Goal: Information Seeking & Learning: Learn about a topic

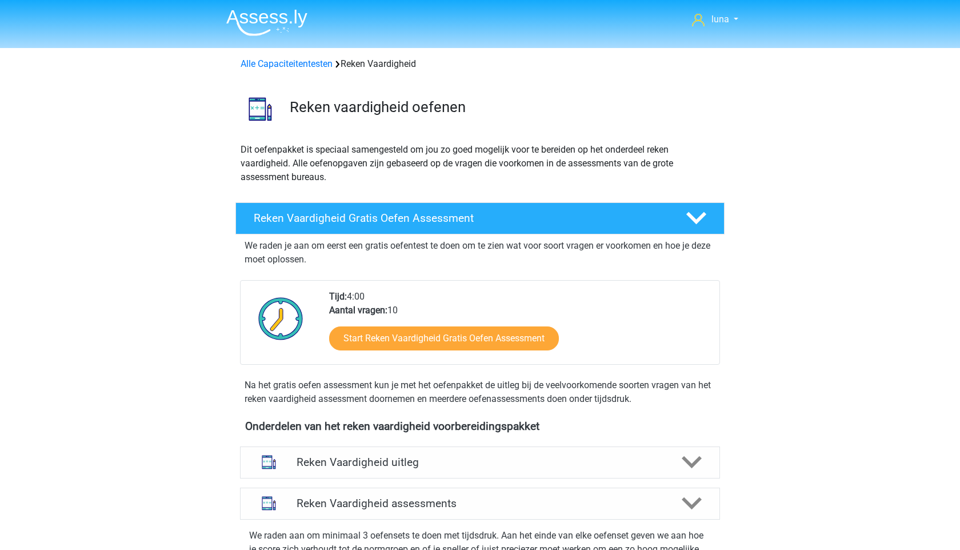
scroll to position [483, 0]
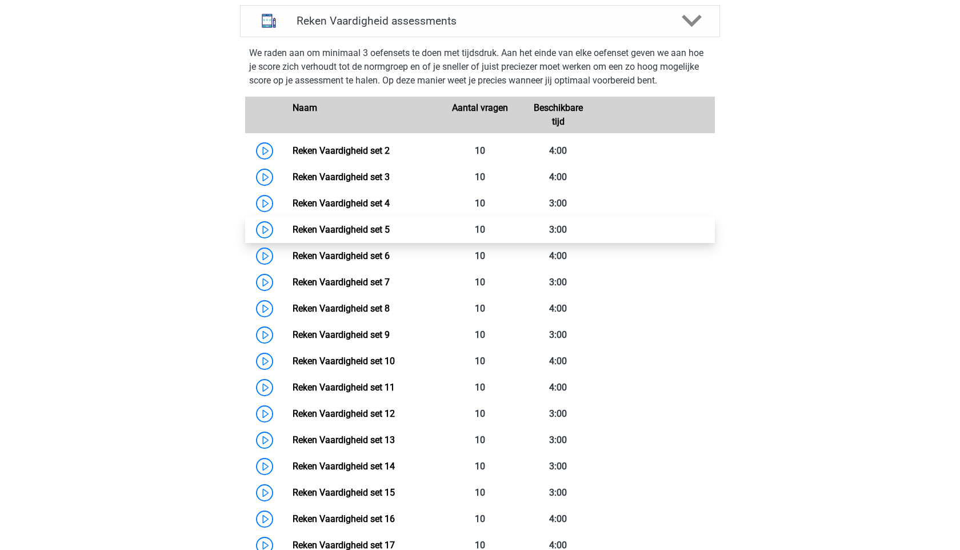
click at [293, 228] on link "Reken Vaardigheid set 5" at bounding box center [341, 229] width 97 height 11
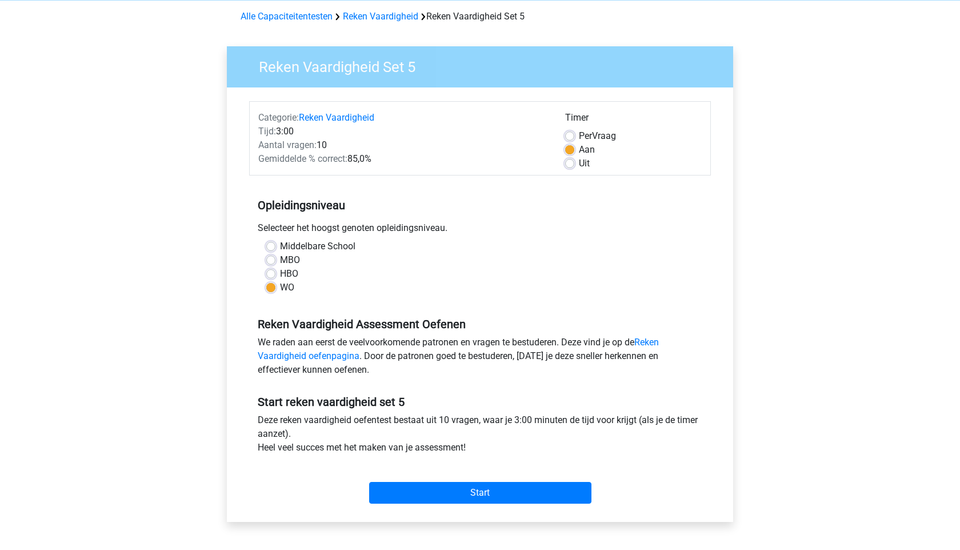
scroll to position [71, 0]
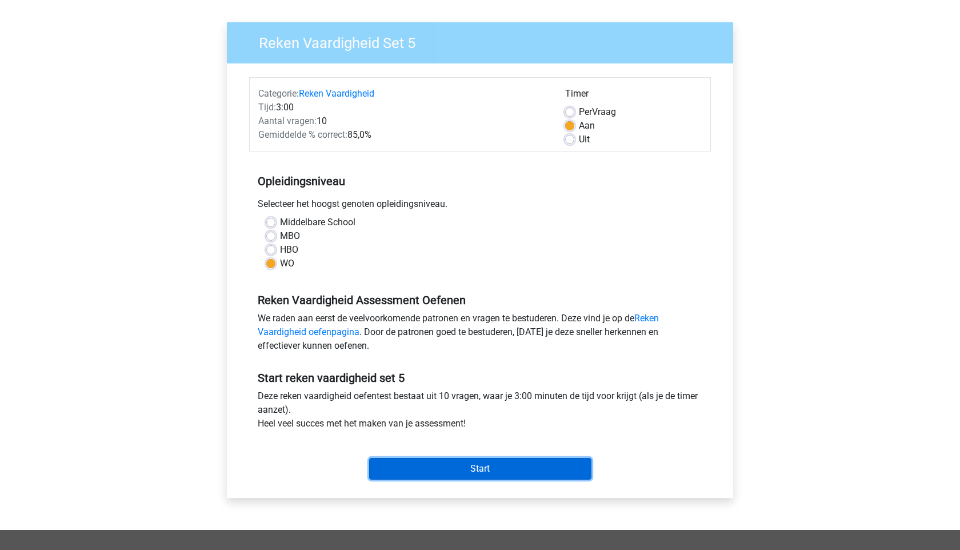
click at [389, 464] on input "Start" at bounding box center [480, 469] width 222 height 22
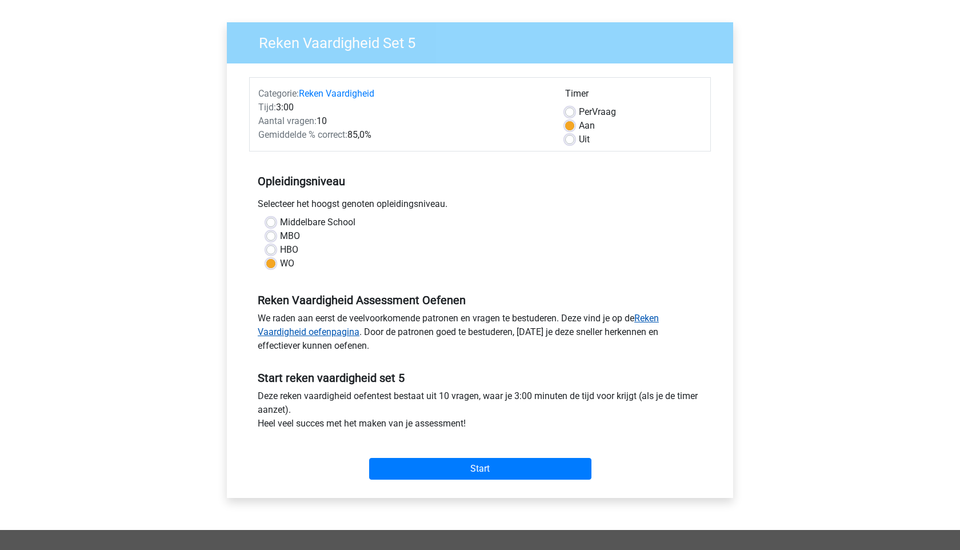
click at [659, 320] on link "Reken Vaardigheid oefenpagina" at bounding box center [458, 325] width 401 height 25
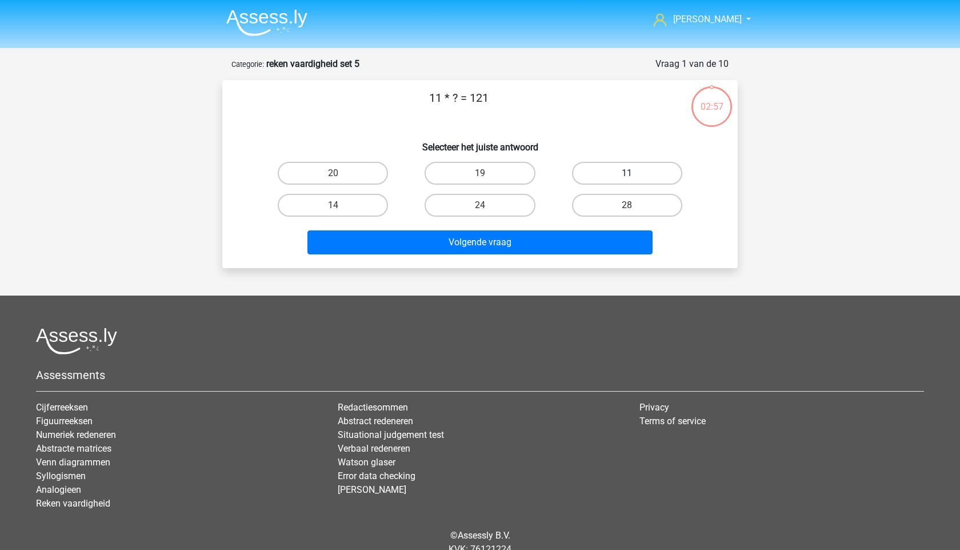
click at [594, 169] on label "11" at bounding box center [627, 173] width 110 height 23
click at [627, 173] on input "11" at bounding box center [630, 176] width 7 height 7
radio input "true"
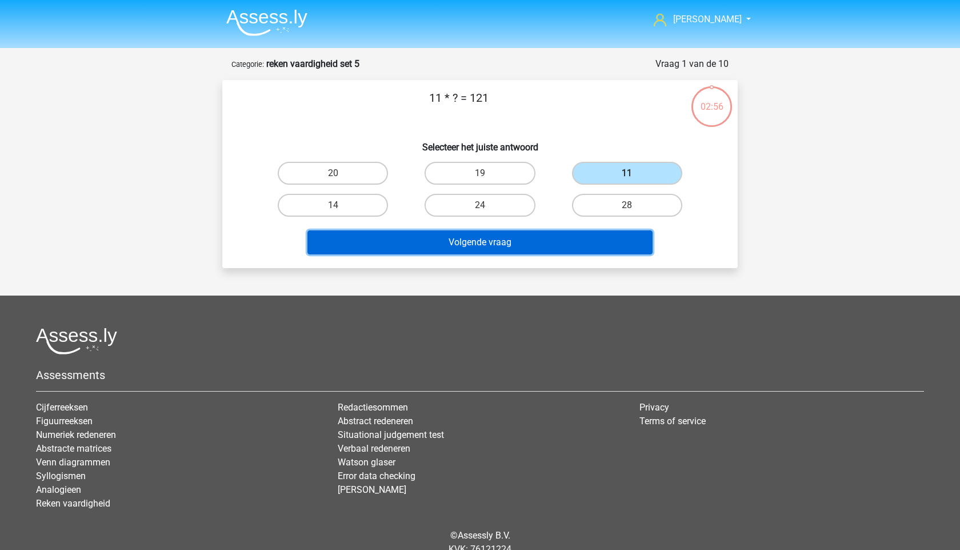
click at [530, 238] on button "Volgende vraag" at bounding box center [481, 242] width 346 height 24
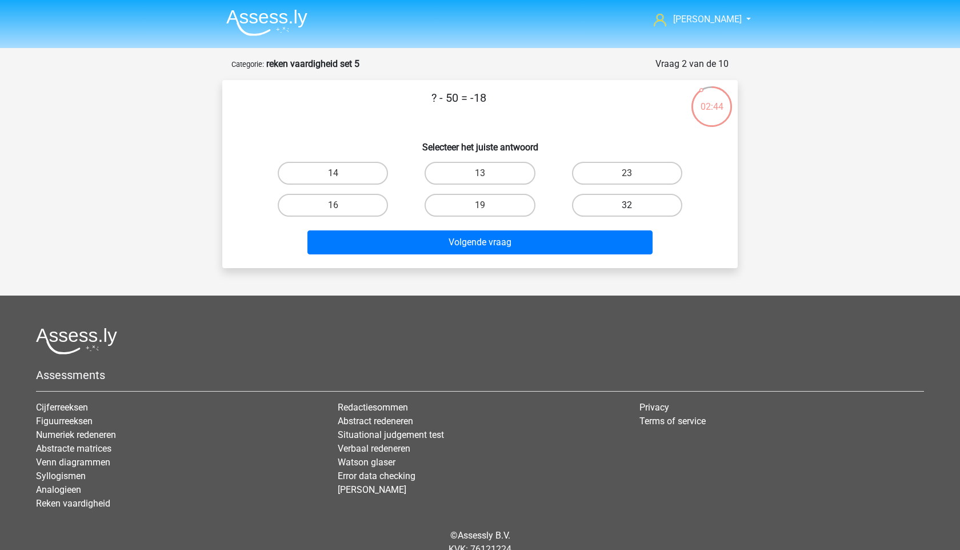
click at [597, 200] on label "32" at bounding box center [627, 205] width 110 height 23
click at [627, 205] on input "32" at bounding box center [630, 208] width 7 height 7
radio input "true"
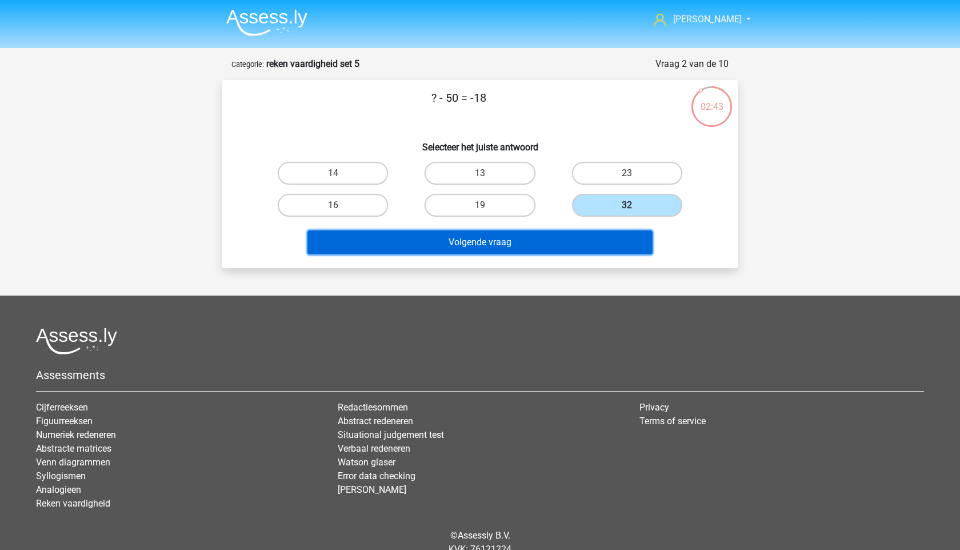
click at [531, 241] on button "Volgende vraag" at bounding box center [481, 242] width 346 height 24
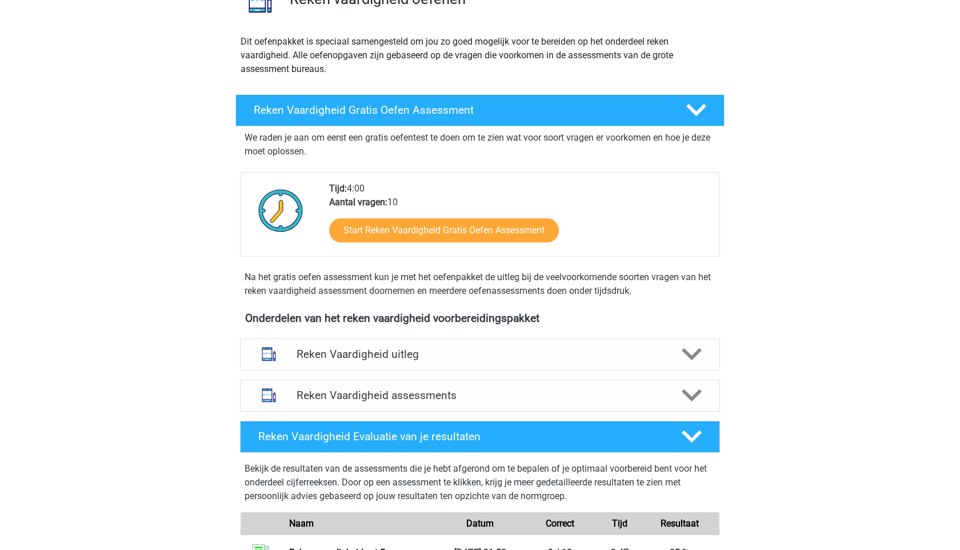
scroll to position [127, 0]
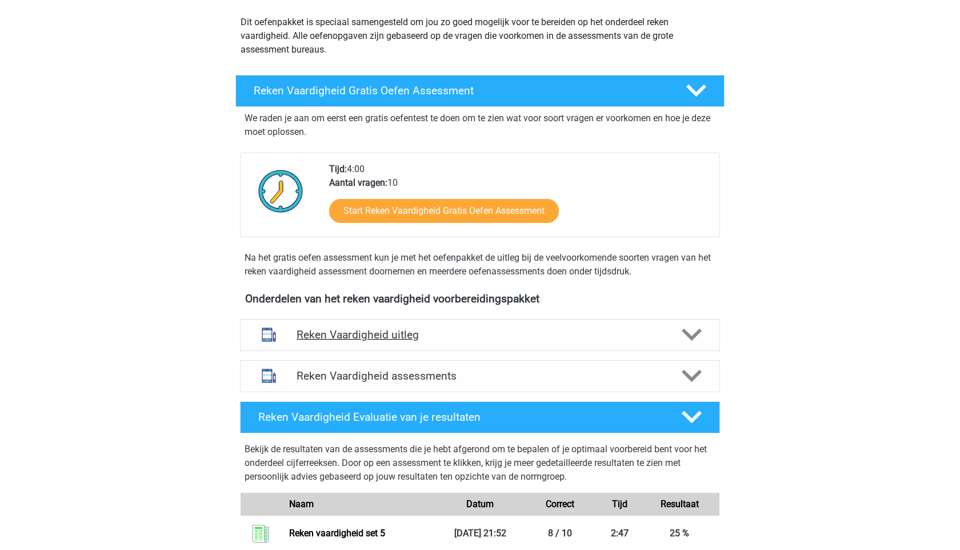
click at [639, 348] on div "Reken Vaardigheid uitleg" at bounding box center [480, 335] width 480 height 32
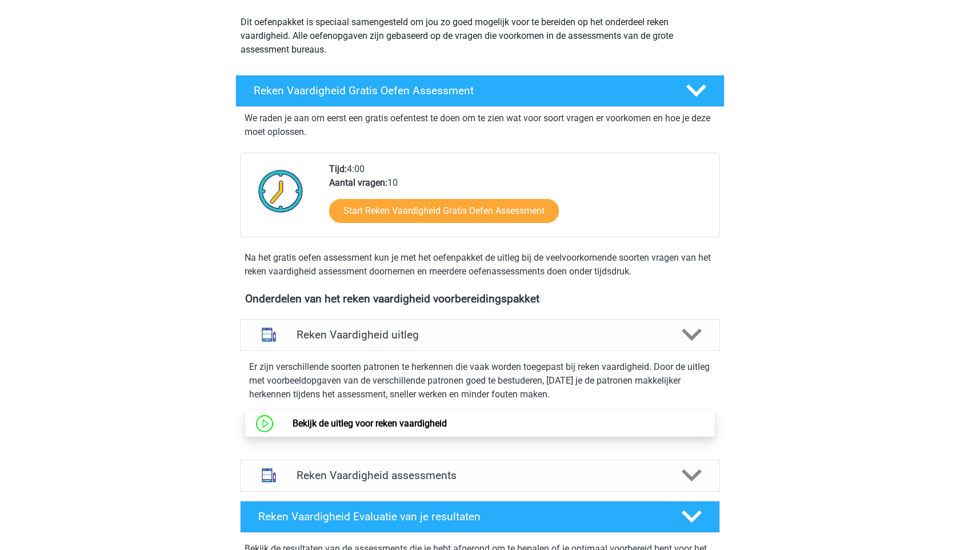
click at [396, 421] on link "Bekijk de uitleg voor reken vaardigheid" at bounding box center [370, 423] width 154 height 11
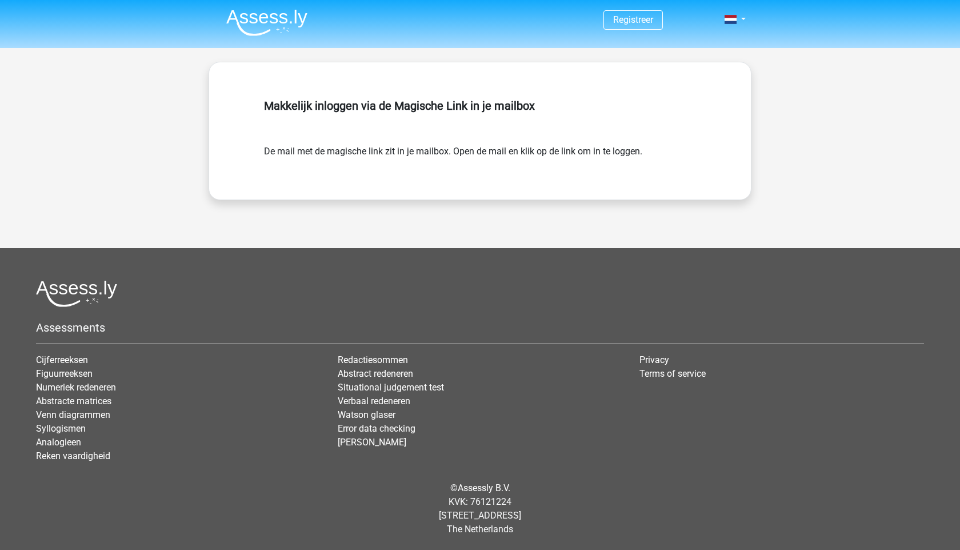
click at [288, 19] on img at bounding box center [266, 22] width 81 height 27
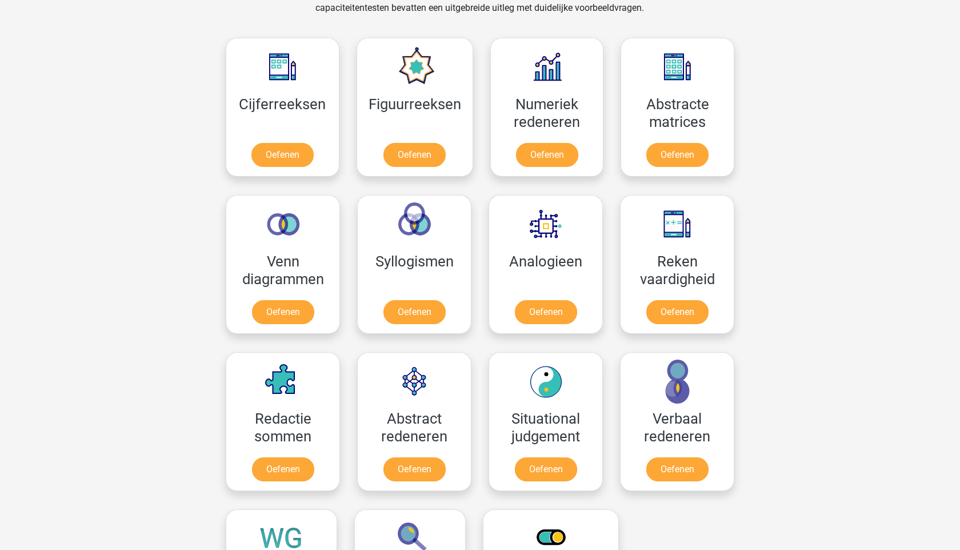
scroll to position [499, 0]
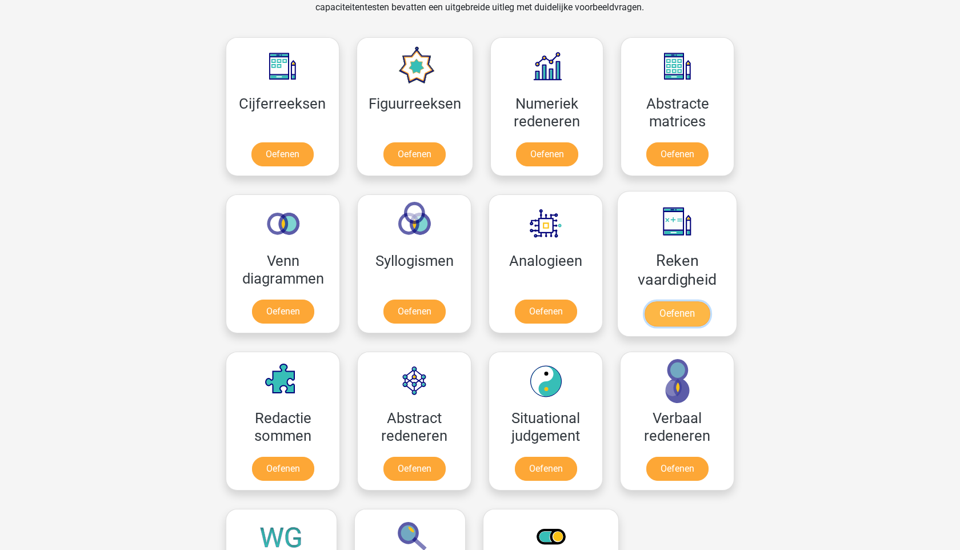
click at [667, 315] on link "Oefenen" at bounding box center [677, 313] width 65 height 25
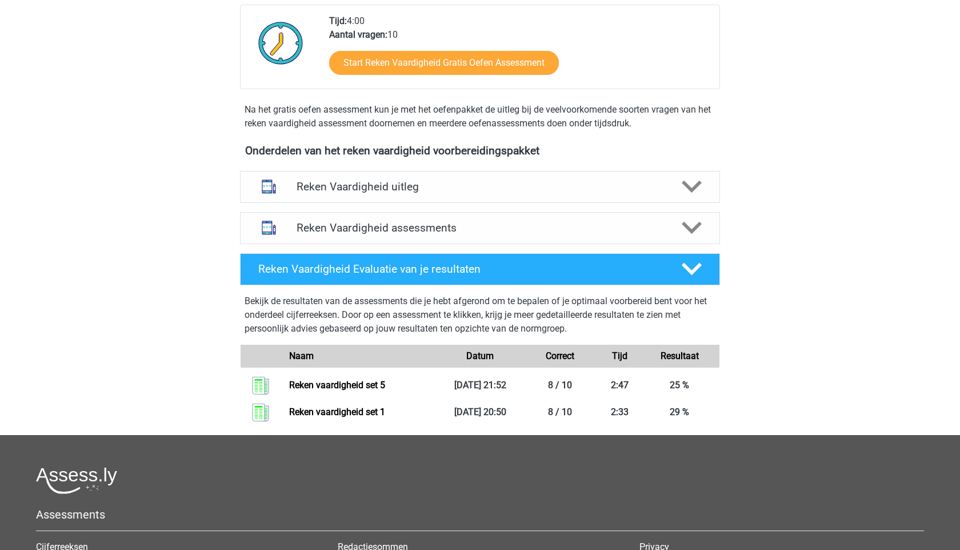
scroll to position [327, 0]
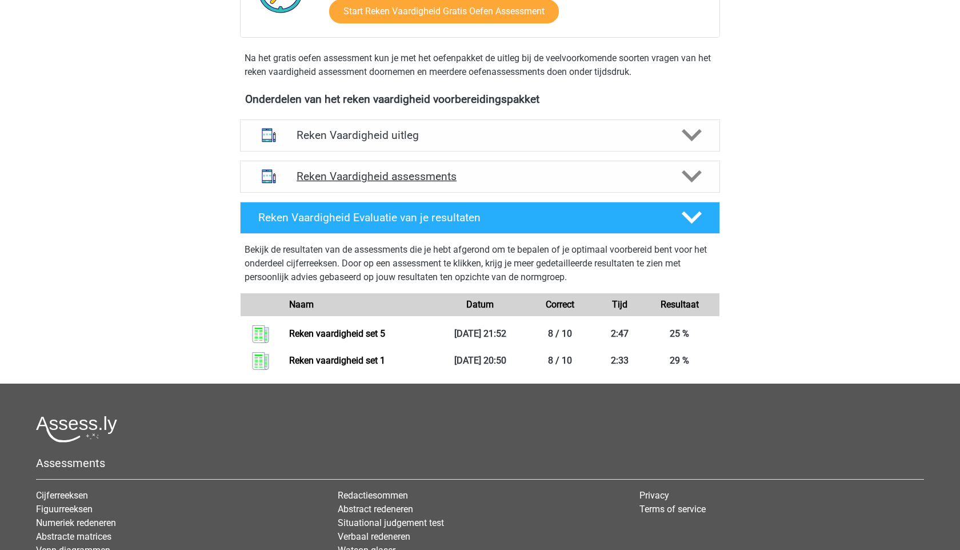
click at [697, 183] on icon at bounding box center [692, 176] width 20 height 20
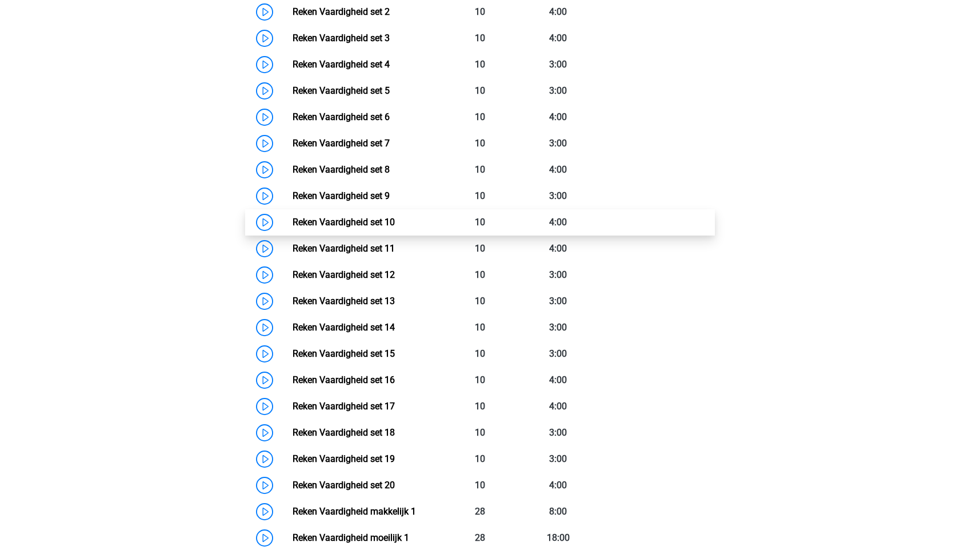
scroll to position [622, 0]
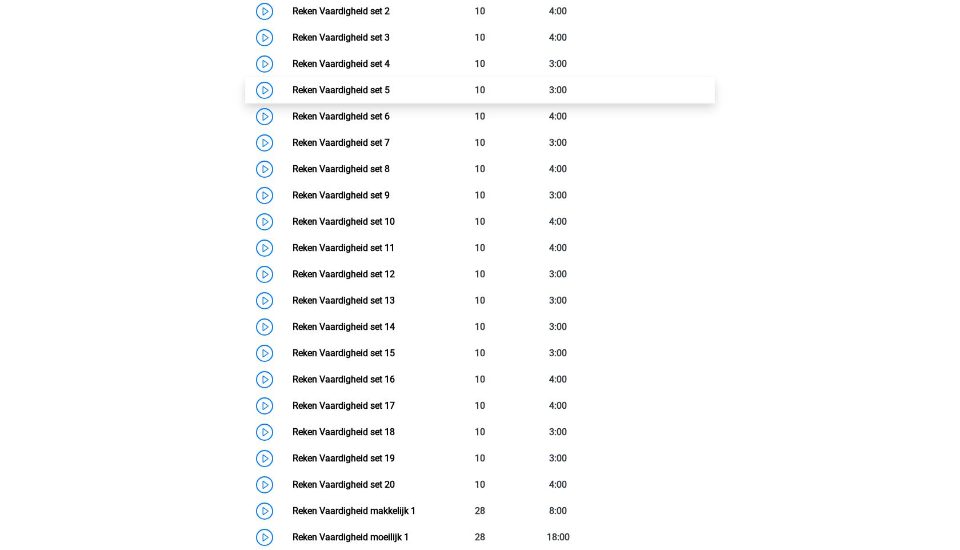
click at [293, 89] on link "Reken Vaardigheid set 5" at bounding box center [341, 90] width 97 height 11
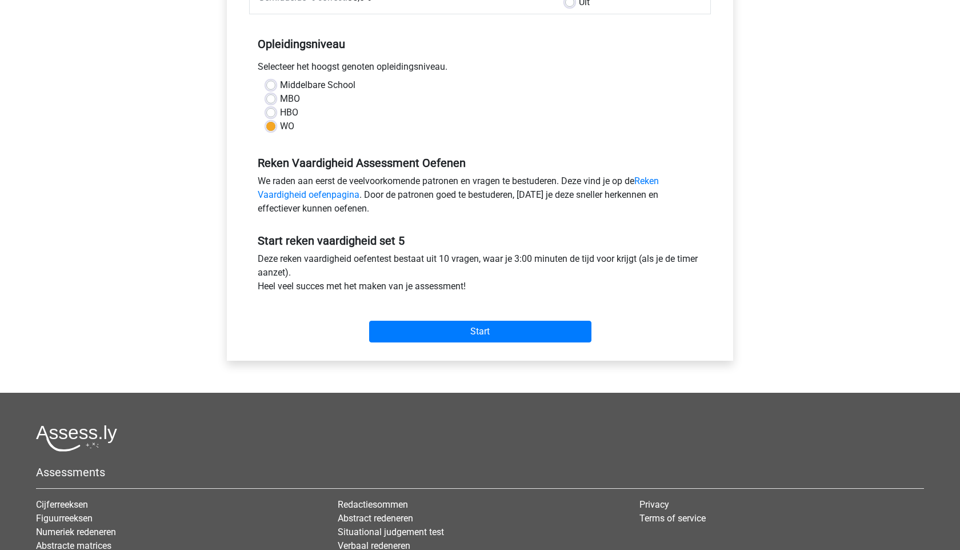
scroll to position [34, 0]
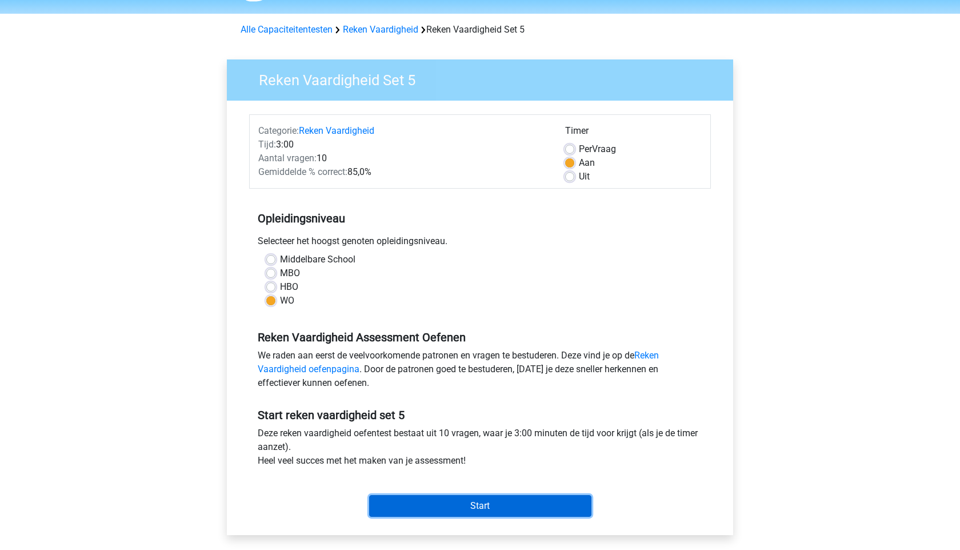
click at [517, 501] on input "Start" at bounding box center [480, 506] width 222 height 22
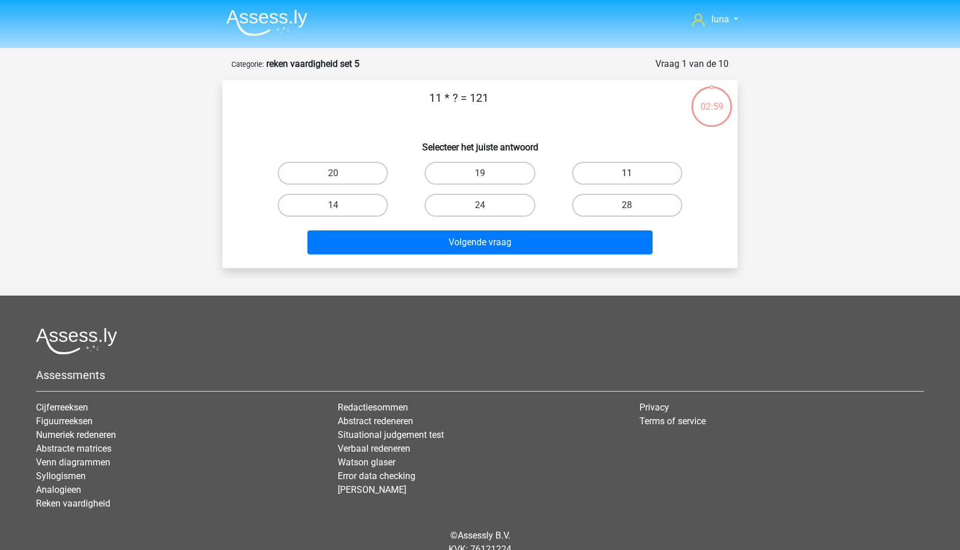
click at [605, 174] on label "11" at bounding box center [627, 173] width 110 height 23
click at [627, 174] on input "11" at bounding box center [630, 176] width 7 height 7
radio input "true"
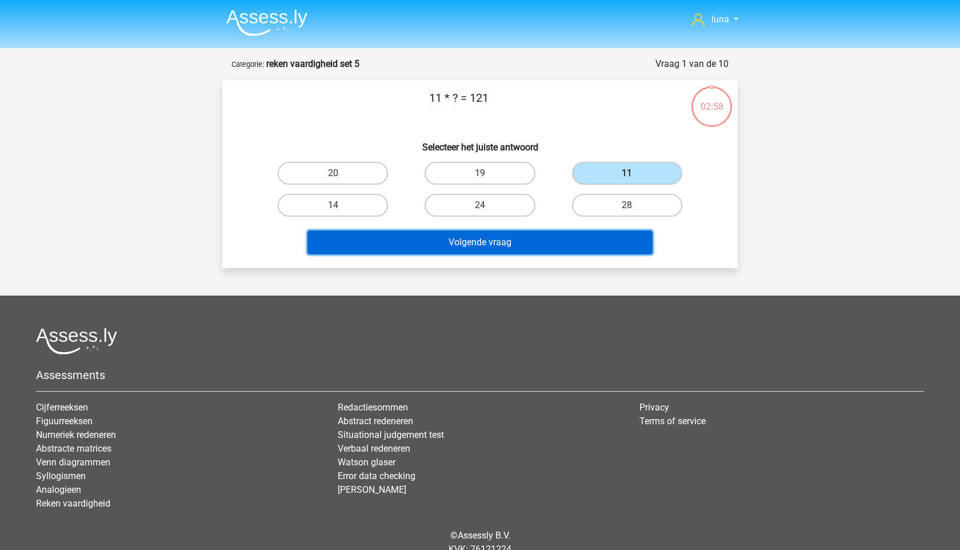
click at [537, 240] on button "Volgende vraag" at bounding box center [481, 242] width 346 height 24
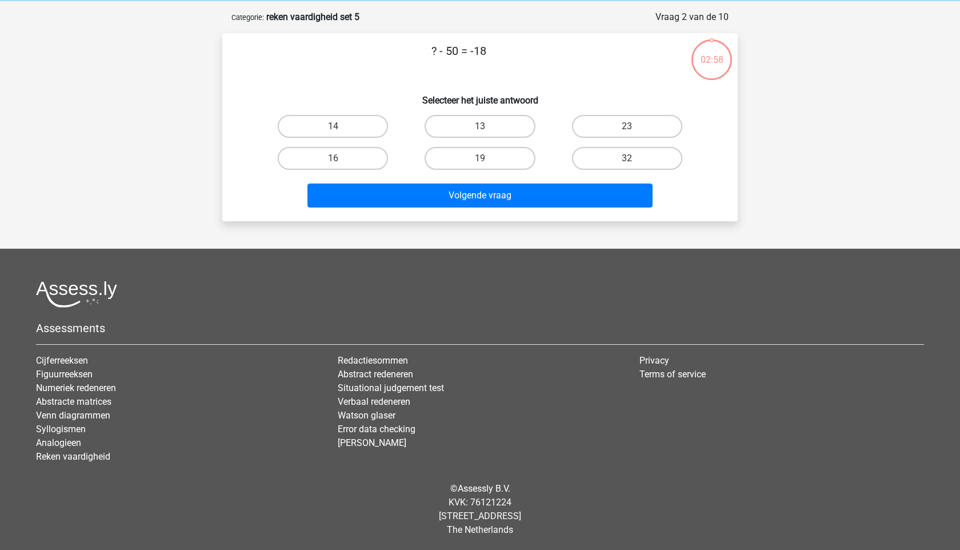
scroll to position [47, 0]
click at [625, 150] on label "32" at bounding box center [627, 157] width 110 height 23
click at [627, 158] on input "32" at bounding box center [630, 161] width 7 height 7
radio input "true"
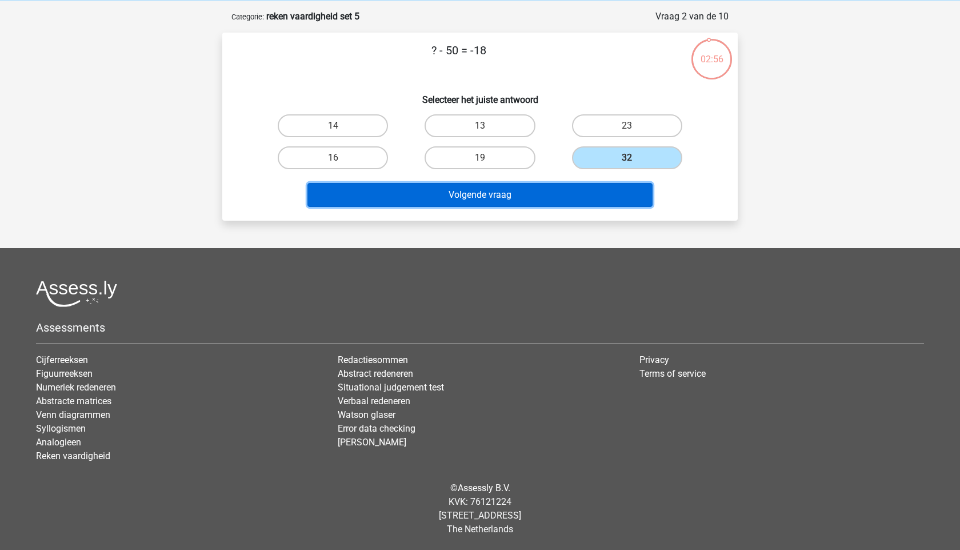
click at [562, 189] on button "Volgende vraag" at bounding box center [481, 195] width 346 height 24
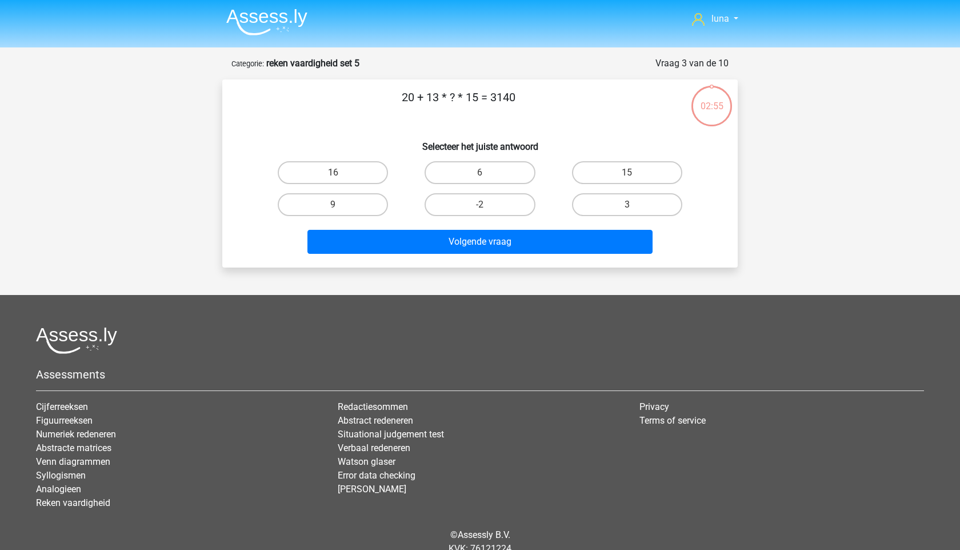
scroll to position [0, 0]
click at [615, 170] on label "15" at bounding box center [627, 173] width 110 height 23
click at [627, 173] on input "15" at bounding box center [630, 176] width 7 height 7
radio input "true"
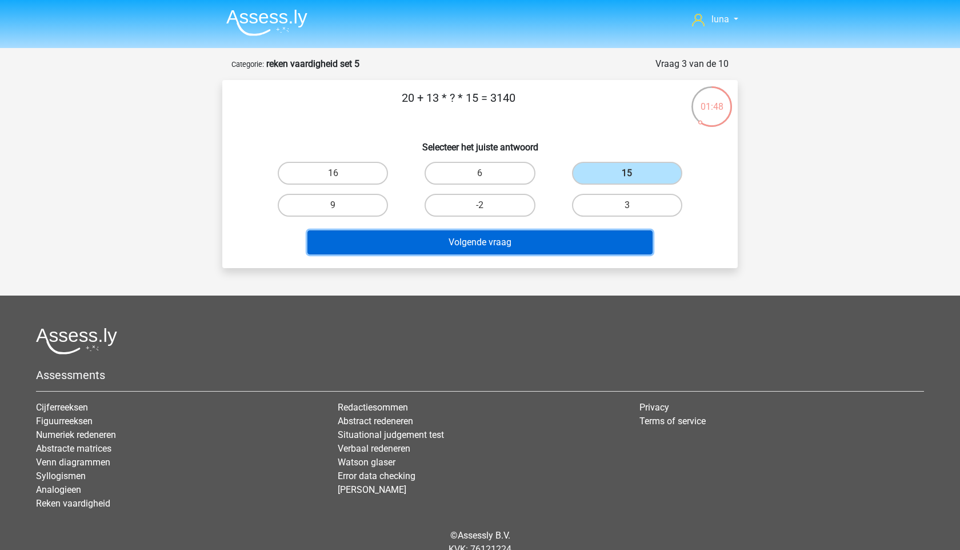
click at [553, 240] on button "Volgende vraag" at bounding box center [481, 242] width 346 height 24
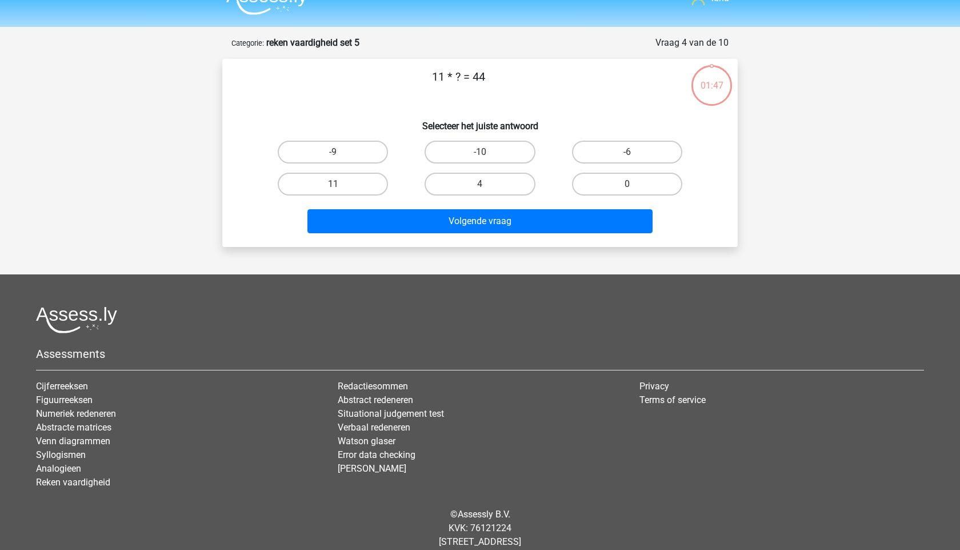
scroll to position [47, 0]
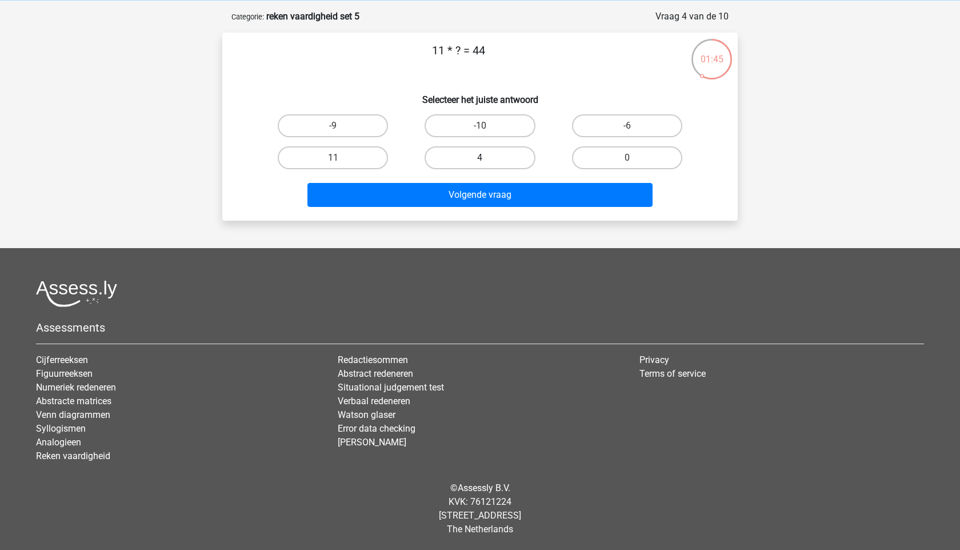
click at [487, 154] on label "4" at bounding box center [480, 157] width 110 height 23
click at [487, 158] on input "4" at bounding box center [483, 161] width 7 height 7
radio input "true"
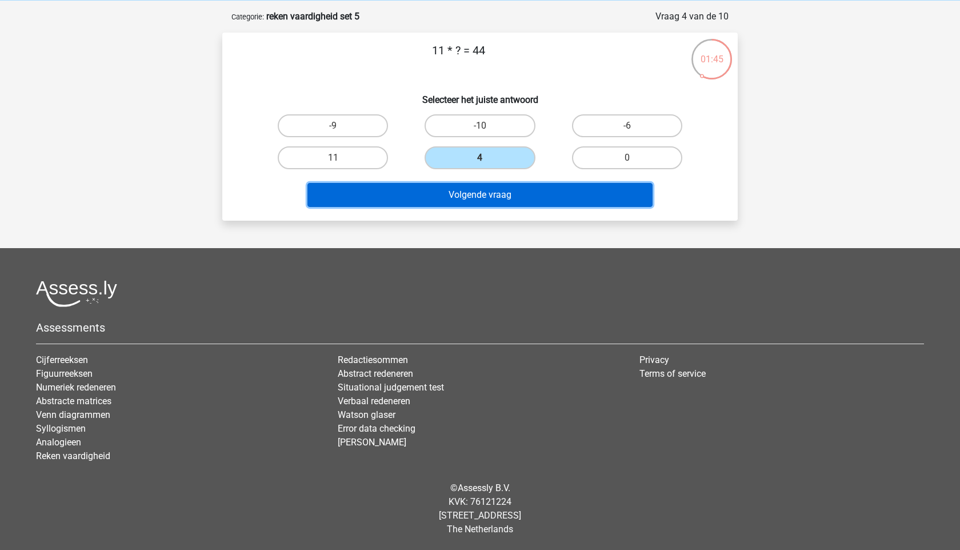
click at [487, 193] on button "Volgende vraag" at bounding box center [481, 195] width 346 height 24
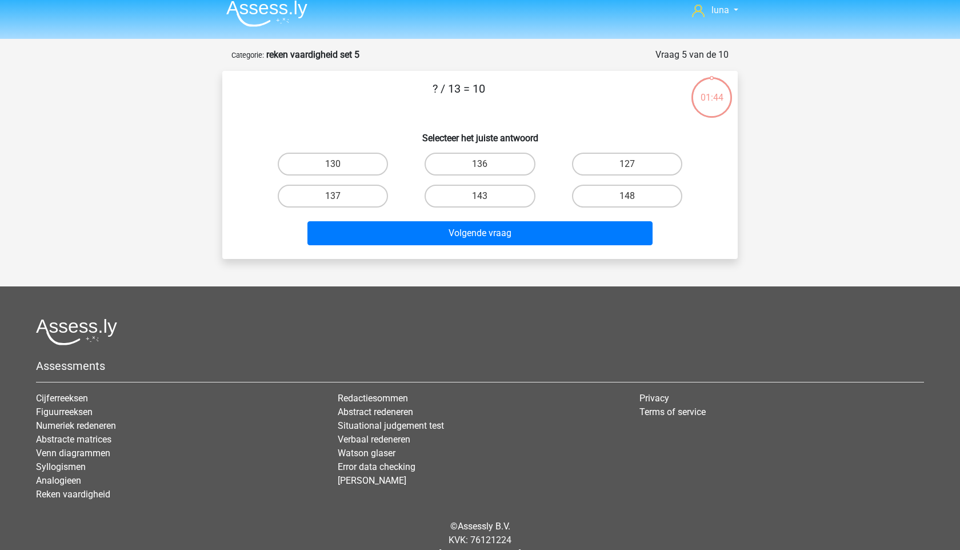
scroll to position [0, 0]
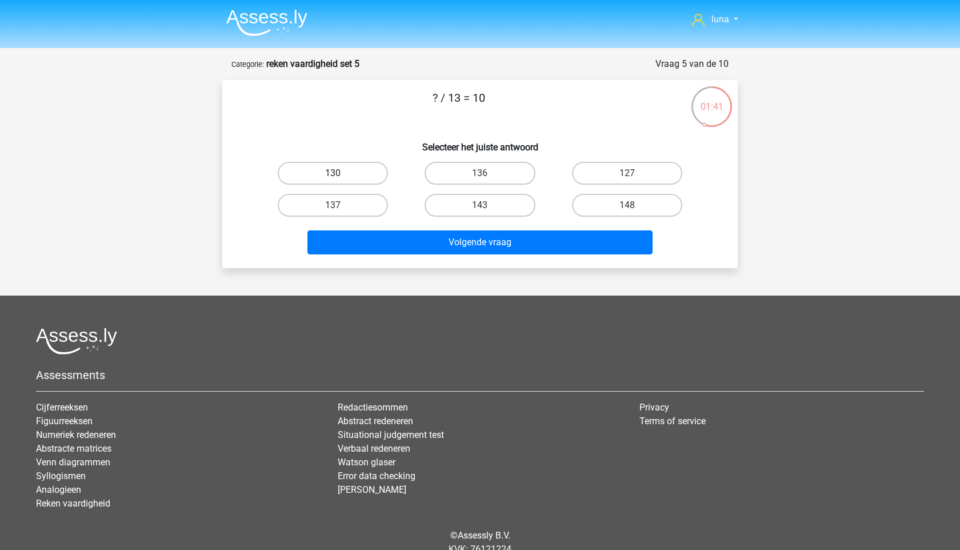
click at [368, 178] on label "130" at bounding box center [333, 173] width 110 height 23
click at [341, 178] on input "130" at bounding box center [336, 176] width 7 height 7
radio input "true"
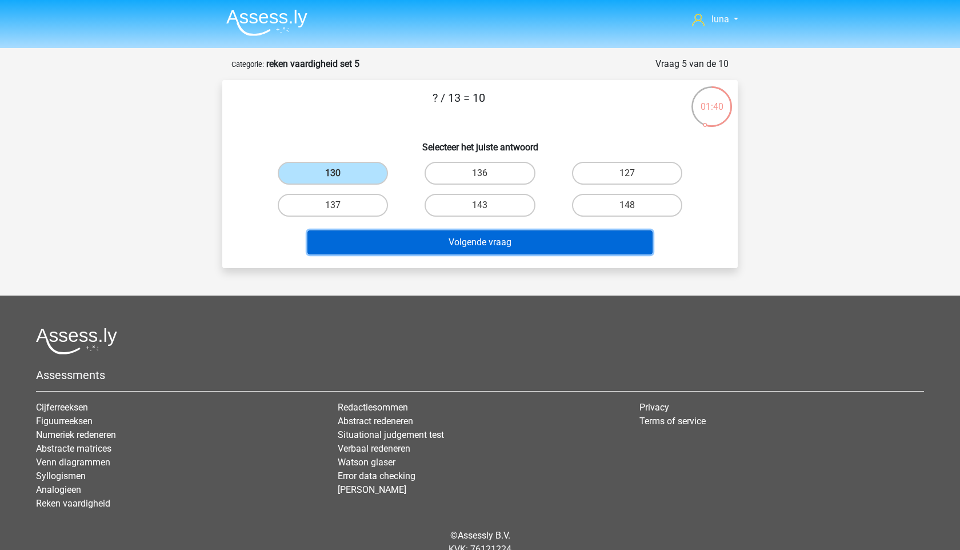
click at [384, 240] on button "Volgende vraag" at bounding box center [481, 242] width 346 height 24
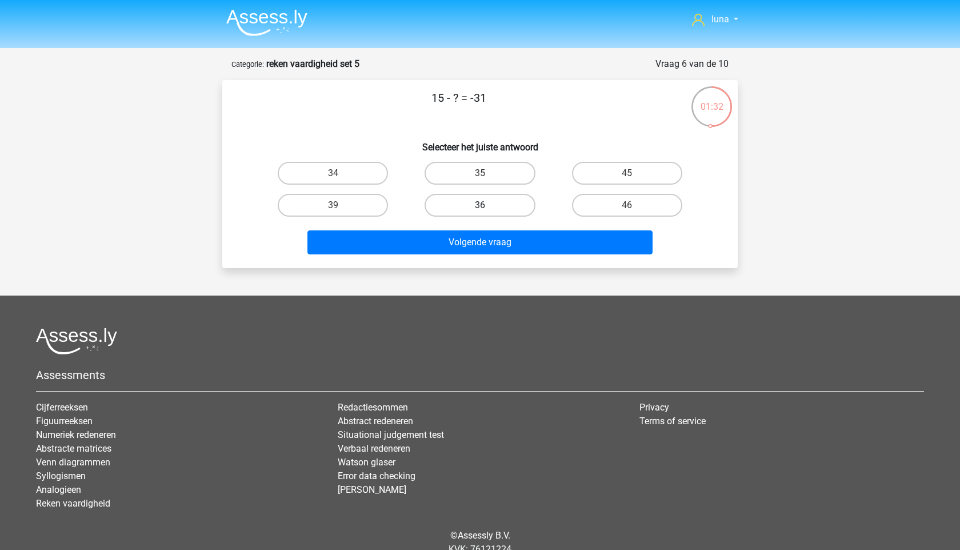
click at [482, 204] on label "36" at bounding box center [480, 205] width 110 height 23
click at [482, 205] on input "36" at bounding box center [483, 208] width 7 height 7
radio input "true"
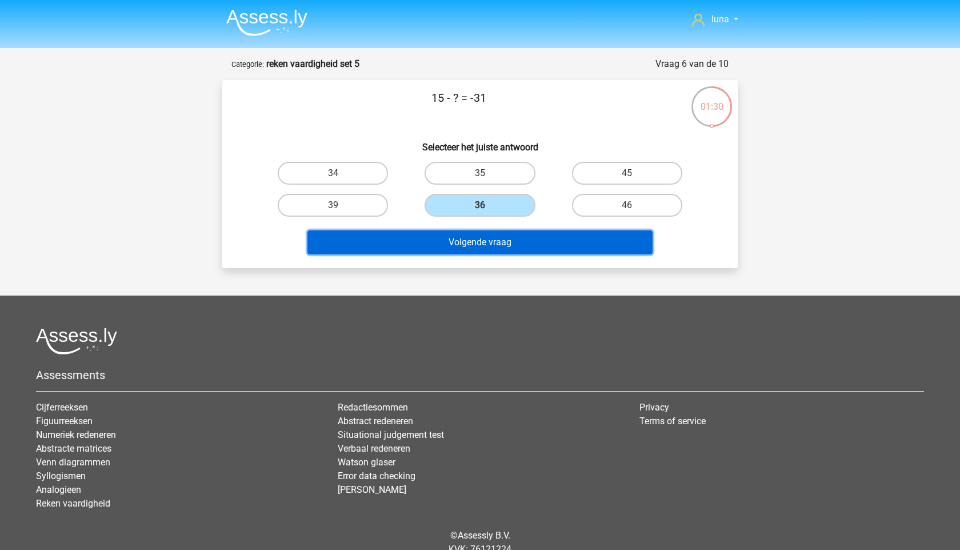
click at [471, 246] on button "Volgende vraag" at bounding box center [481, 242] width 346 height 24
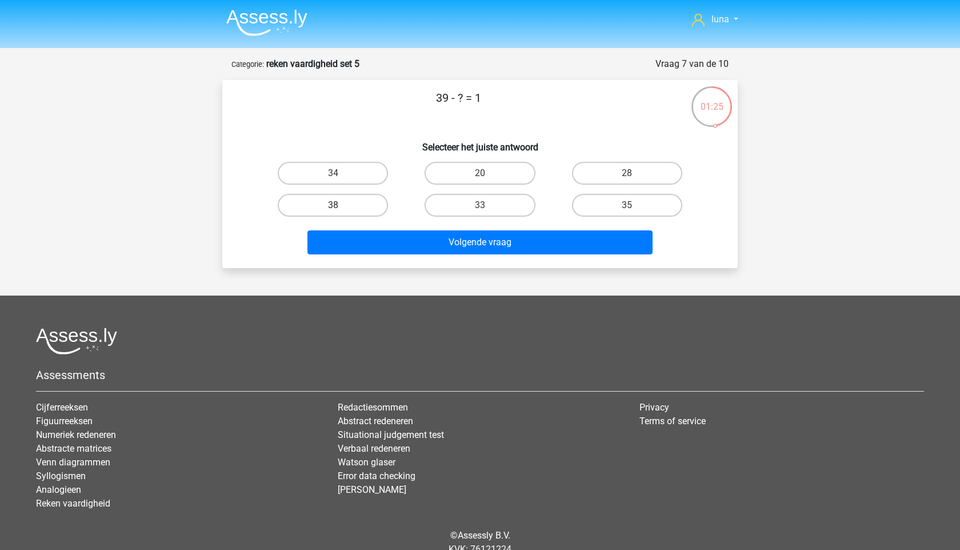
click at [352, 208] on label "38" at bounding box center [333, 205] width 110 height 23
click at [341, 208] on input "38" at bounding box center [336, 208] width 7 height 7
radio input "true"
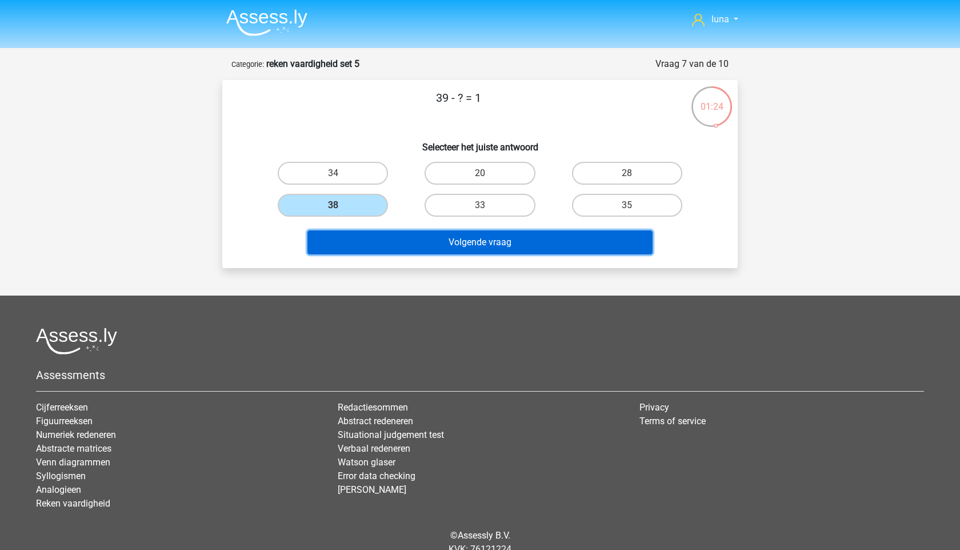
click at [368, 245] on button "Volgende vraag" at bounding box center [481, 242] width 346 height 24
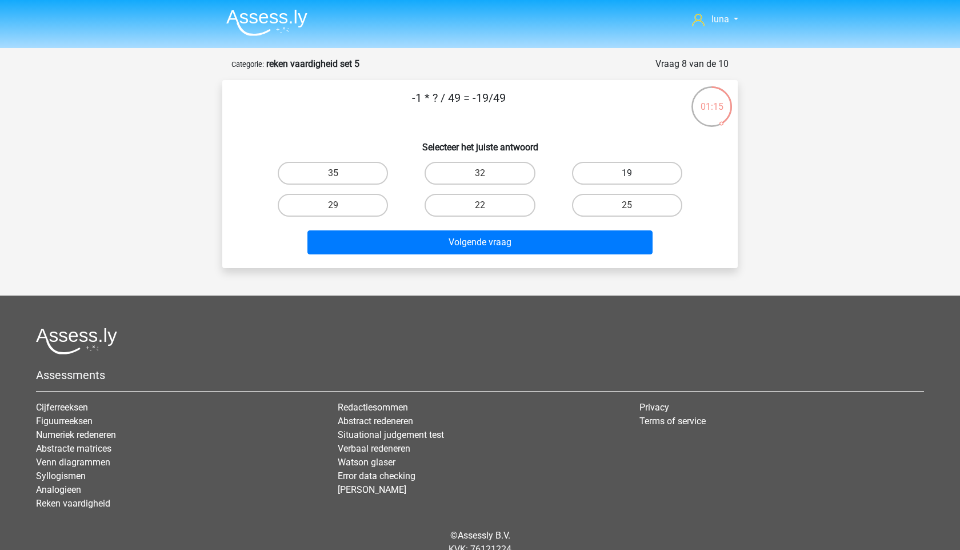
click at [607, 171] on label "19" at bounding box center [627, 173] width 110 height 23
click at [627, 173] on input "19" at bounding box center [630, 176] width 7 height 7
radio input "true"
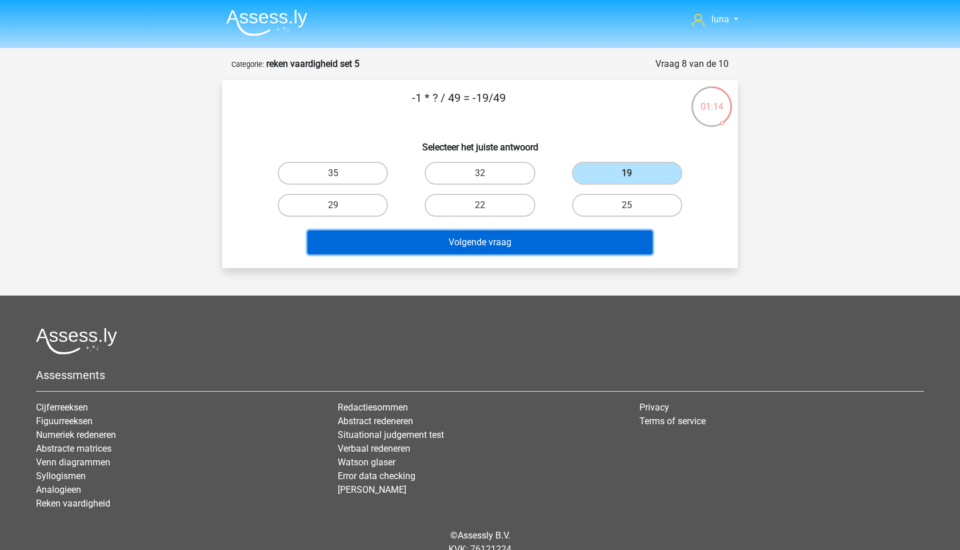
click at [534, 243] on button "Volgende vraag" at bounding box center [481, 242] width 346 height 24
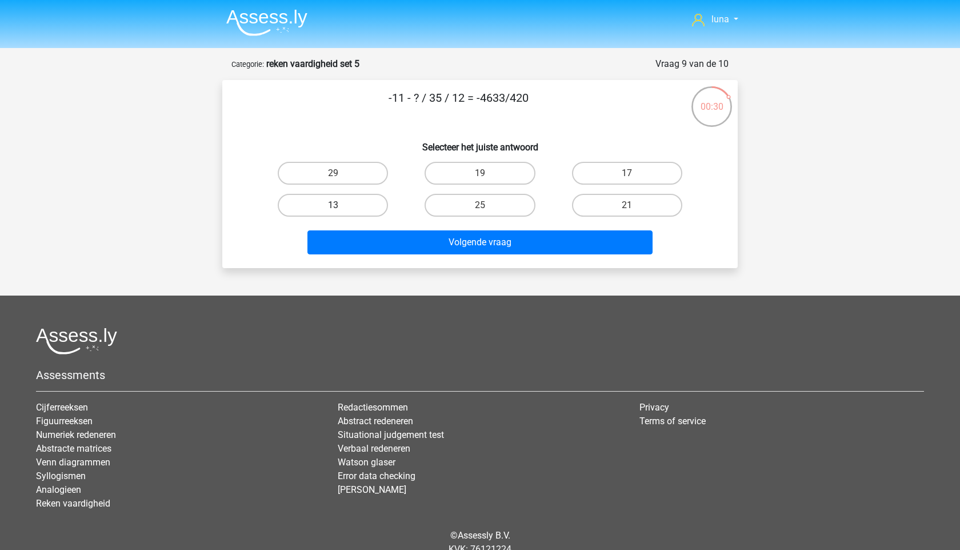
click at [344, 206] on label "13" at bounding box center [333, 205] width 110 height 23
click at [341, 206] on input "13" at bounding box center [336, 208] width 7 height 7
radio input "true"
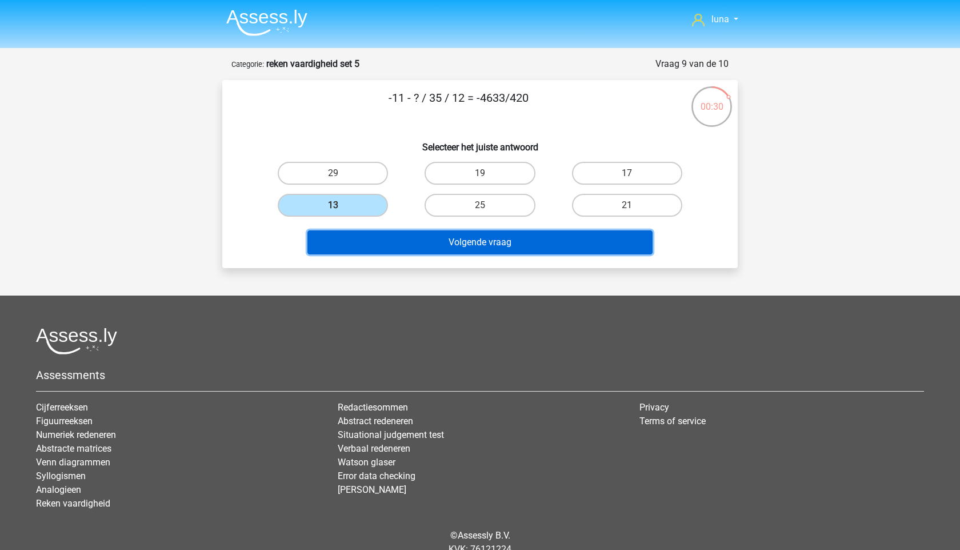
click at [358, 245] on button "Volgende vraag" at bounding box center [481, 242] width 346 height 24
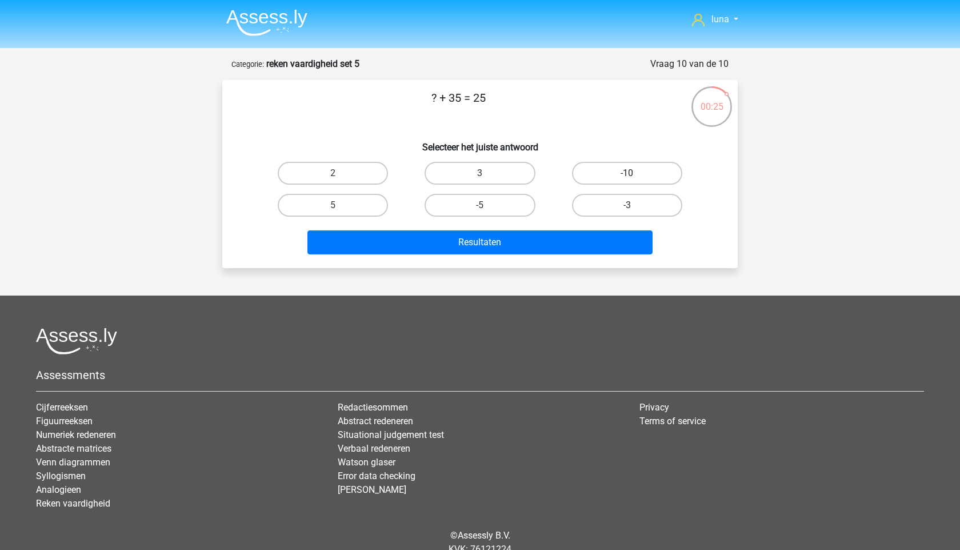
click at [625, 171] on label "-10" at bounding box center [627, 173] width 110 height 23
click at [627, 173] on input "-10" at bounding box center [630, 176] width 7 height 7
radio input "true"
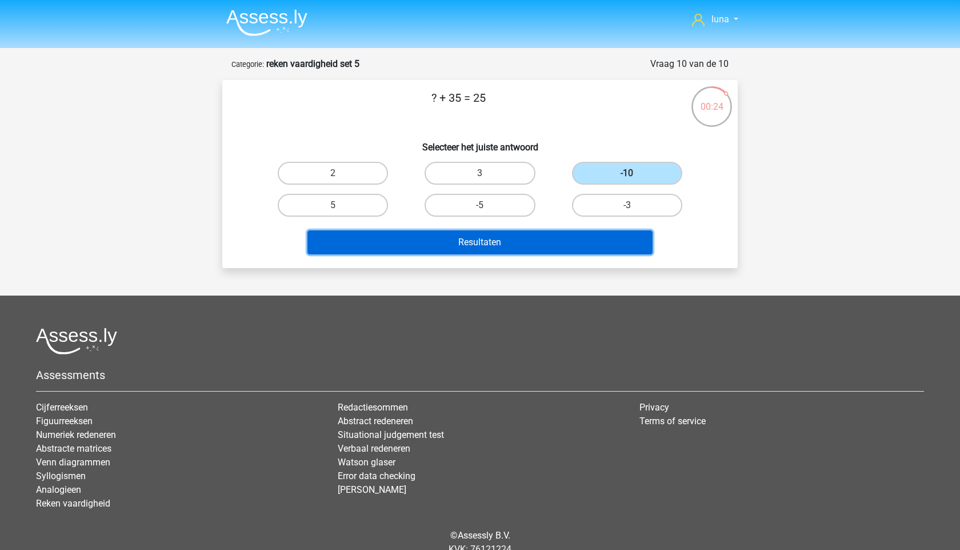
click at [529, 239] on button "Resultaten" at bounding box center [481, 242] width 346 height 24
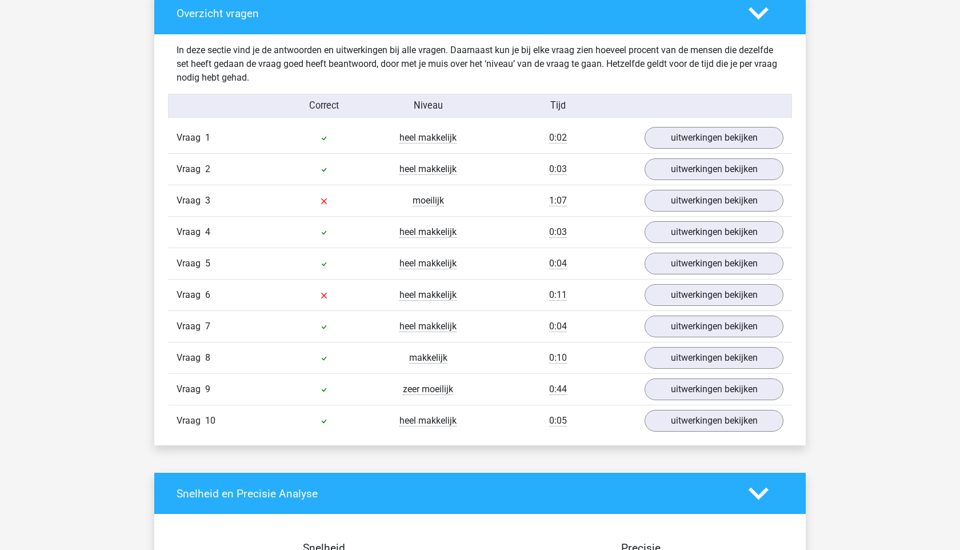
scroll to position [664, 0]
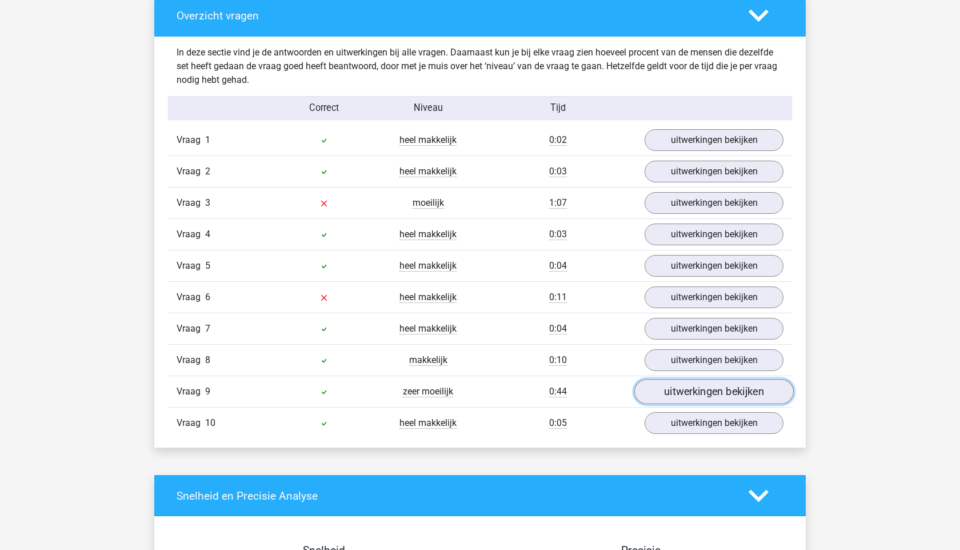
click at [692, 391] on link "uitwerkingen bekijken" at bounding box center [715, 391] width 160 height 25
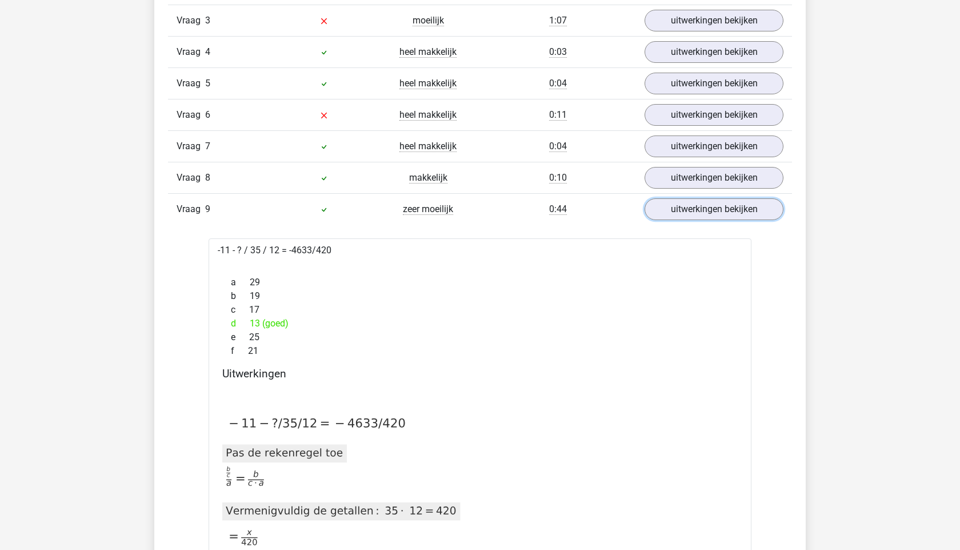
scroll to position [844, 0]
click at [722, 208] on link "uitwerkingen bekijken" at bounding box center [715, 210] width 160 height 25
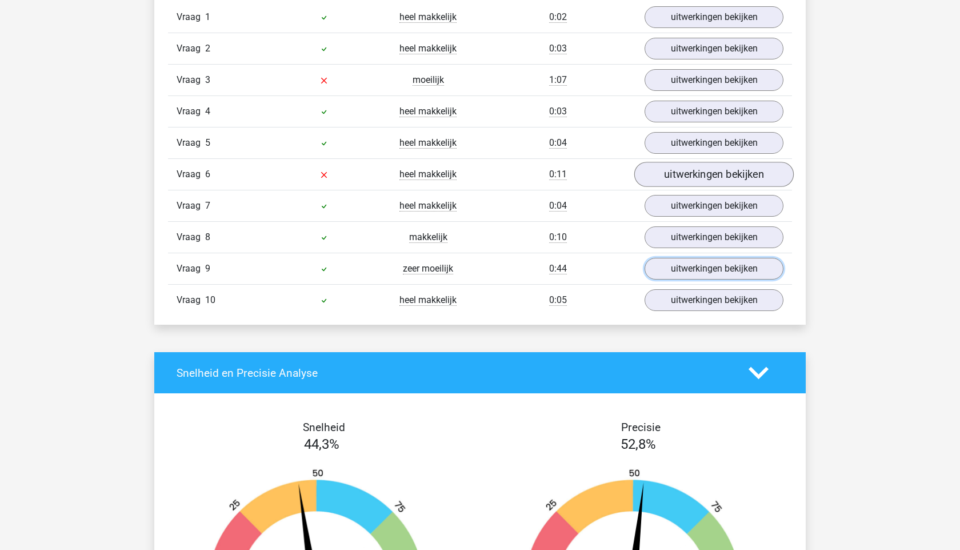
scroll to position [786, 0]
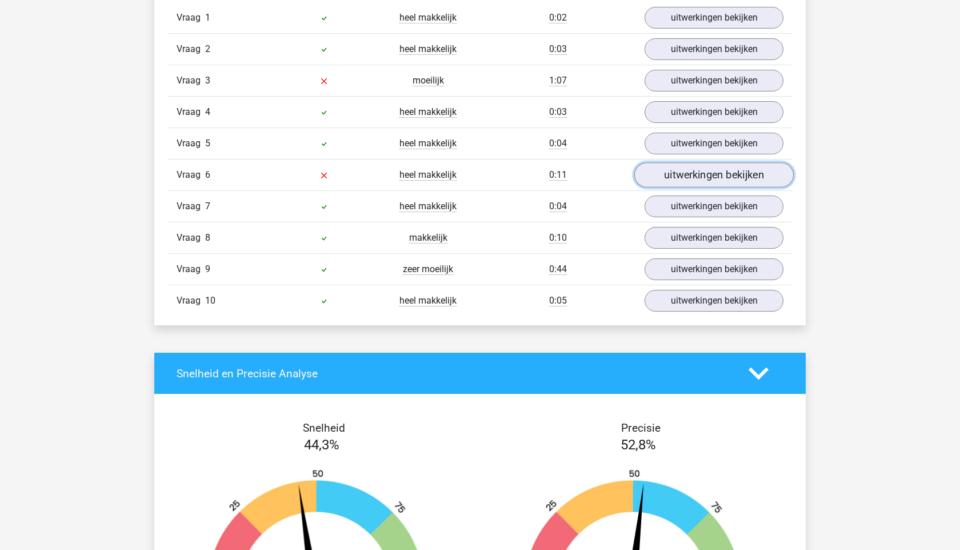
click at [712, 170] on link "uitwerkingen bekijken" at bounding box center [715, 174] width 160 height 25
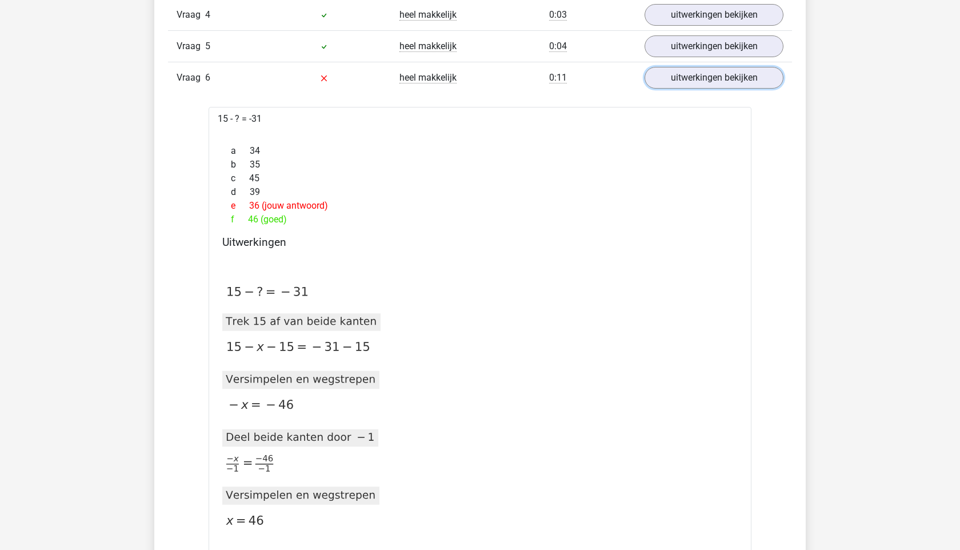
scroll to position [880, 0]
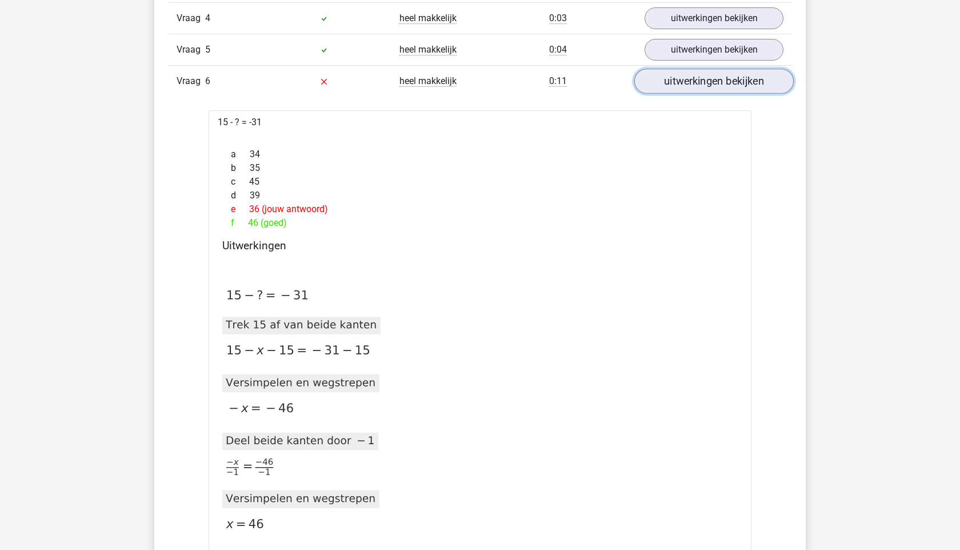
click at [719, 87] on link "uitwerkingen bekijken" at bounding box center [715, 81] width 160 height 25
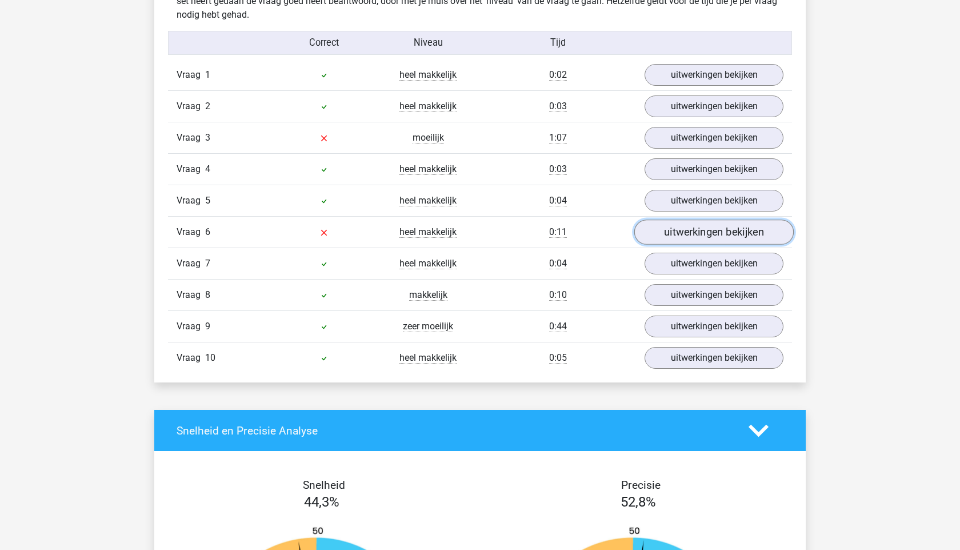
scroll to position [726, 0]
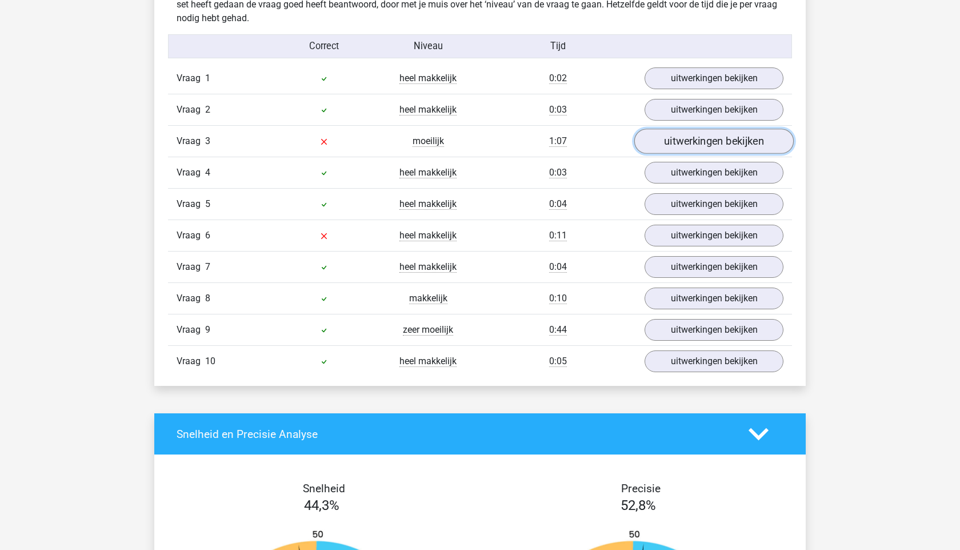
click at [681, 144] on link "uitwerkingen bekijken" at bounding box center [715, 141] width 160 height 25
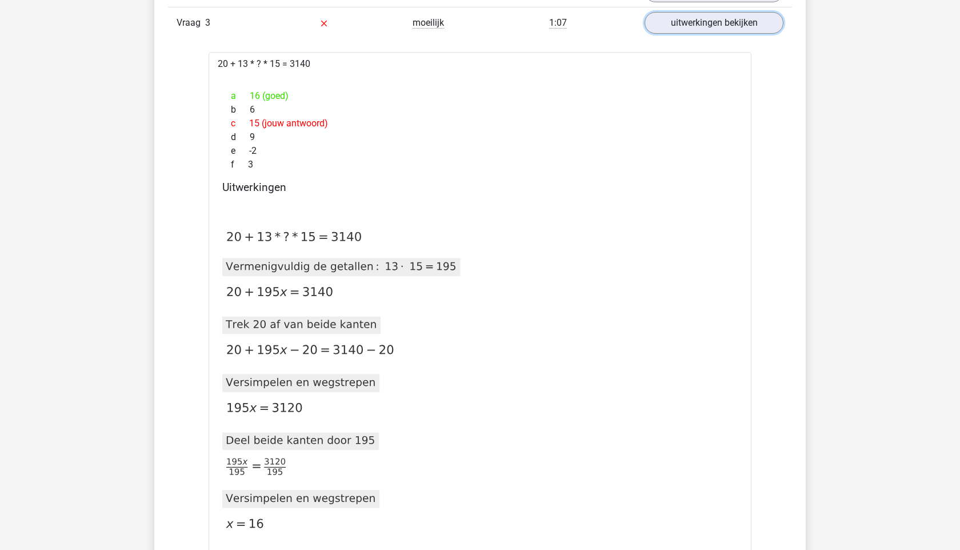
scroll to position [727, 0]
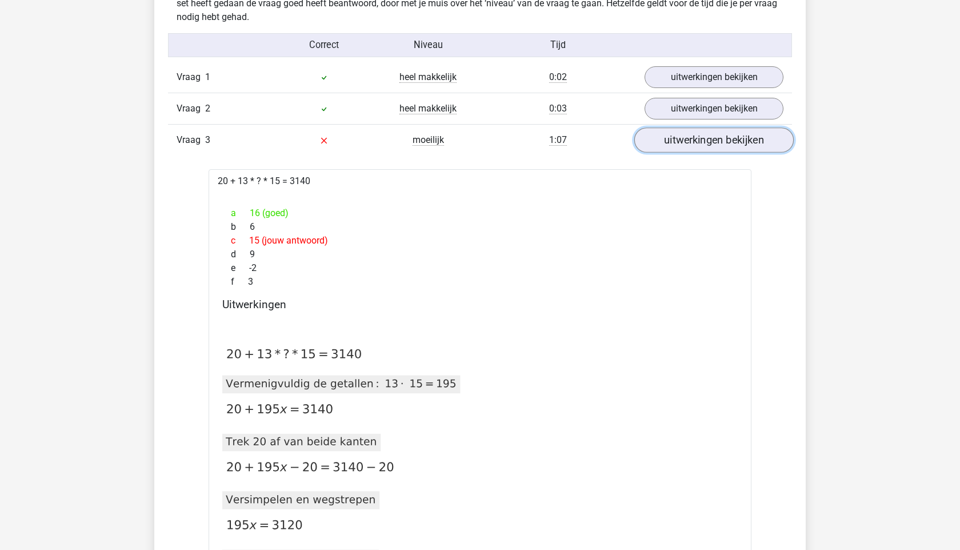
click at [722, 141] on link "uitwerkingen bekijken" at bounding box center [715, 139] width 160 height 25
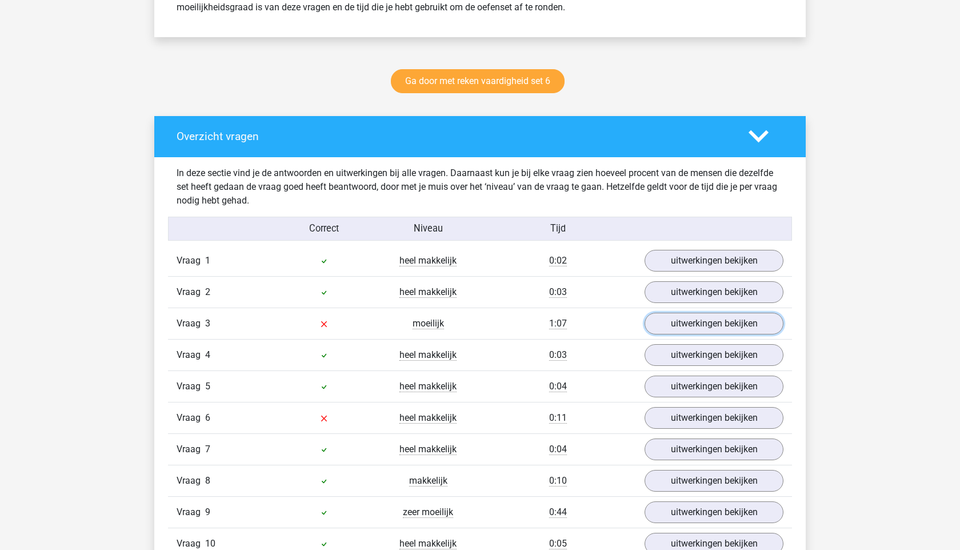
scroll to position [544, 0]
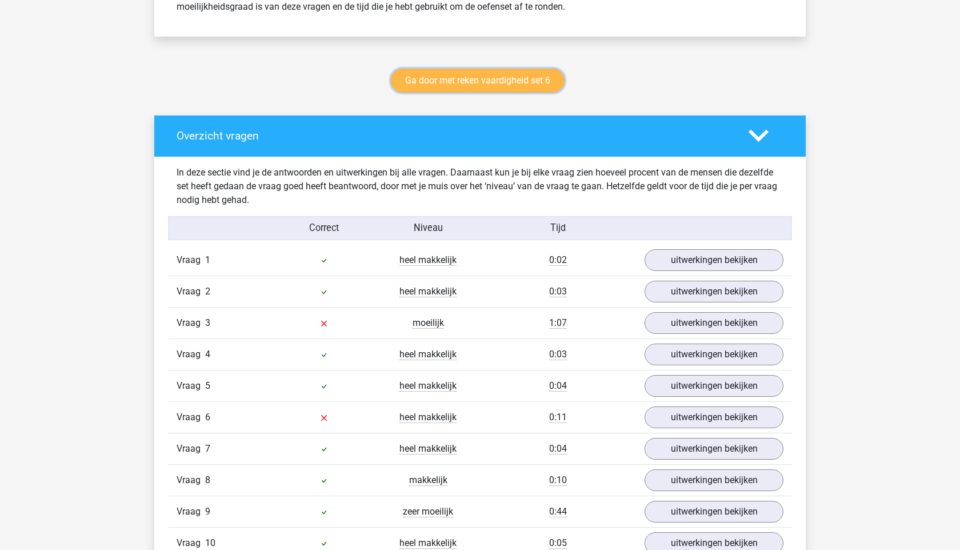
click at [465, 78] on link "Ga door met reken vaardigheid set 6" at bounding box center [478, 81] width 174 height 24
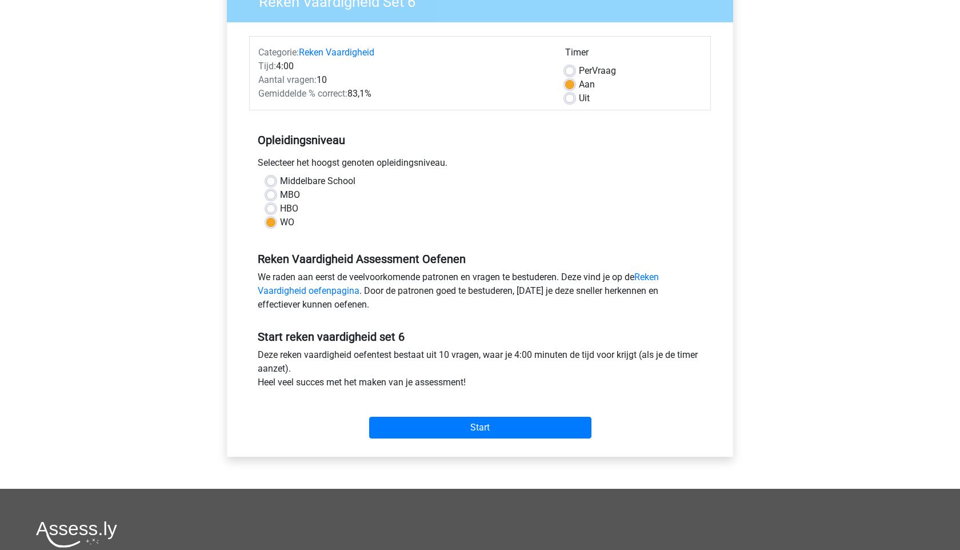
scroll to position [115, 0]
